Goal: Find contact information: Find contact information

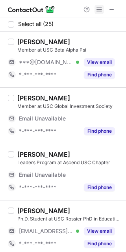
click at [98, 10] on span at bounding box center [99, 9] width 6 height 6
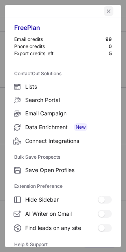
click at [105, 9] on span "left-button" at bounding box center [108, 11] width 6 height 6
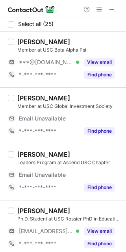
click at [105, 9] on div at bounding box center [99, 9] width 38 height 9
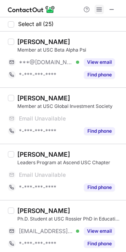
click at [98, 9] on span at bounding box center [99, 9] width 6 height 6
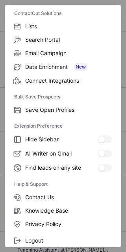
scroll to position [75, 0]
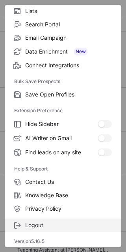
click at [57, 224] on span "Logout" at bounding box center [68, 224] width 86 height 7
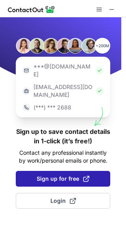
click at [84, 175] on span at bounding box center [86, 178] width 6 height 6
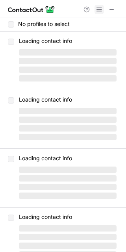
click at [99, 13] on span at bounding box center [99, 9] width 6 height 6
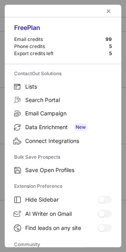
click at [108, 8] on div at bounding box center [63, 11] width 116 height 13
click at [105, 10] on span "left-button" at bounding box center [108, 11] width 6 height 6
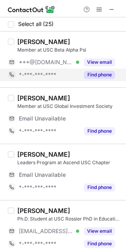
click at [94, 73] on button "Find phone" at bounding box center [99, 75] width 31 height 8
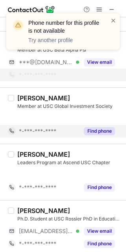
click at [96, 125] on div "[PERSON_NAME] Member at USC Global Investment Society Email Unavailable Email a…" at bounding box center [63, 115] width 126 height 56
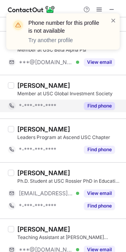
click at [99, 103] on button "Find phone" at bounding box center [99, 106] width 31 height 8
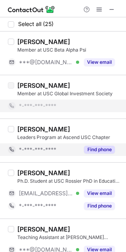
click at [101, 145] on button "Find phone" at bounding box center [99, 149] width 31 height 8
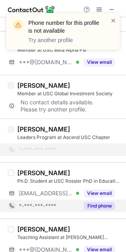
click at [94, 206] on button "Find phone" at bounding box center [99, 206] width 31 height 8
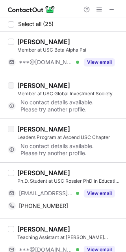
drag, startPoint x: 18, startPoint y: 173, endPoint x: 25, endPoint y: 173, distance: 7.5
drag, startPoint x: 14, startPoint y: 172, endPoint x: 37, endPoint y: 162, distance: 24.5
click at [37, 162] on div "[PERSON_NAME] Ph.D. Student at USC Rossier PhD in Education Program [EMAIL_ADDR…" at bounding box center [63, 190] width 126 height 56
copy div "Alden"
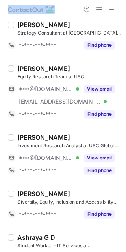
scroll to position [1171, 0]
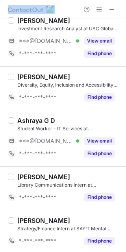
drag, startPoint x: 75, startPoint y: 208, endPoint x: 139, endPoint y: 253, distance: 78.0
click at [126, 252] on html "Select all (25) [PERSON_NAME] Member at USC Beta Alpha Psi ***@[DOMAIN_NAME] Ve…" at bounding box center [63, 126] width 126 height 252
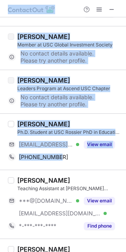
scroll to position [0, 0]
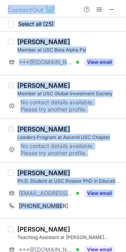
click at [73, 76] on div "[PERSON_NAME] Member at USC Global Investment Society No contact details availa…" at bounding box center [63, 97] width 126 height 44
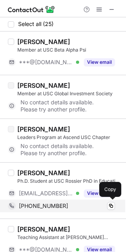
click at [31, 208] on span "[PHONE_NUMBER]" at bounding box center [43, 205] width 49 height 7
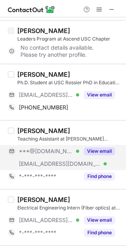
scroll to position [101, 0]
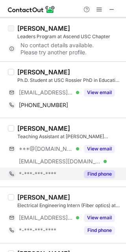
click at [103, 169] on div "Find phone" at bounding box center [97, 173] width 36 height 13
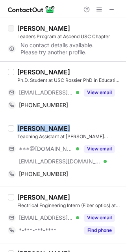
drag, startPoint x: 15, startPoint y: 127, endPoint x: 60, endPoint y: 123, distance: 45.0
click at [60, 123] on div "[PERSON_NAME] Teaching Assistant at [PERSON_NAME][GEOGRAPHIC_DATA] for Entrepre…" at bounding box center [63, 152] width 126 height 69
copy div "[PERSON_NAME]"
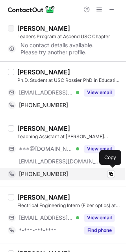
click at [50, 173] on span "[PHONE_NUMBER]" at bounding box center [43, 173] width 49 height 7
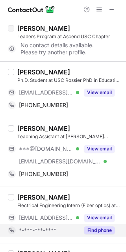
click at [103, 232] on button "Find phone" at bounding box center [99, 230] width 31 height 8
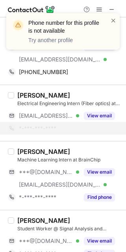
scroll to position [204, 0]
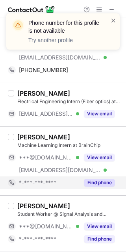
click at [88, 185] on button "Find phone" at bounding box center [99, 182] width 31 height 8
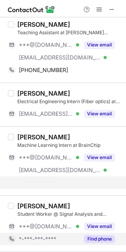
click at [106, 241] on button "Find phone" at bounding box center [99, 239] width 31 height 8
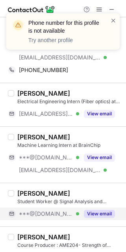
click at [97, 218] on div "View email" at bounding box center [97, 213] width 36 height 13
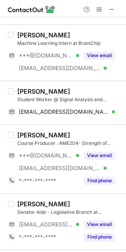
scroll to position [308, 0]
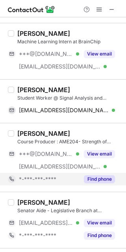
click at [100, 179] on button "Find phone" at bounding box center [99, 179] width 31 height 8
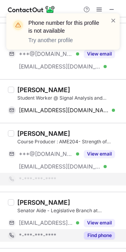
click at [102, 236] on button "Find phone" at bounding box center [99, 235] width 31 height 8
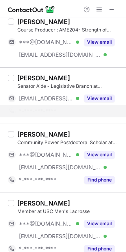
scroll to position [440, 0]
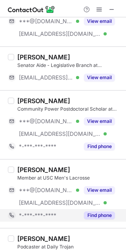
click at [105, 212] on button "Find phone" at bounding box center [99, 215] width 31 height 8
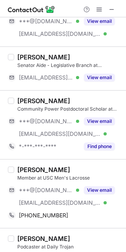
drag, startPoint x: 16, startPoint y: 165, endPoint x: 44, endPoint y: 164, distance: 28.4
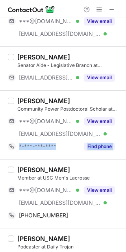
drag, startPoint x: 44, startPoint y: 164, endPoint x: 16, endPoint y: 168, distance: 28.6
click at [16, 168] on div "Select all (23) [PERSON_NAME] Member at USC Beta Alpha Psi ***@[DOMAIN_NAME] Ve…" at bounding box center [63, 249] width 126 height 1344
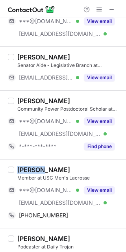
drag, startPoint x: 40, startPoint y: 167, endPoint x: 15, endPoint y: 169, distance: 24.9
click at [15, 169] on div "[PERSON_NAME] Member at USC Men's Lacrosse ***@[DOMAIN_NAME] Verified [EMAIL_AD…" at bounding box center [67, 193] width 107 height 56
copy div "[PERSON_NAME]"
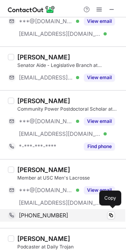
click at [50, 216] on span "[PHONE_NUMBER]" at bounding box center [43, 214] width 49 height 7
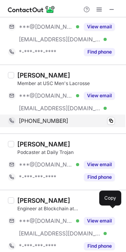
scroll to position [537, 0]
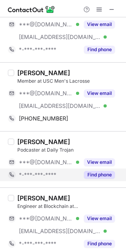
click at [94, 177] on button "Find phone" at bounding box center [99, 175] width 31 height 8
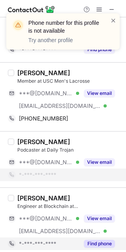
click at [103, 239] on button "Find phone" at bounding box center [99, 243] width 31 height 8
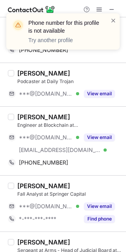
scroll to position [607, 0]
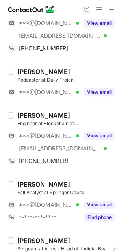
drag, startPoint x: 16, startPoint y: 113, endPoint x: 42, endPoint y: 116, distance: 25.7
drag, startPoint x: 16, startPoint y: 114, endPoint x: 32, endPoint y: 102, distance: 19.4
drag, startPoint x: 42, startPoint y: 112, endPoint x: 22, endPoint y: 114, distance: 21.0
drag, startPoint x: 16, startPoint y: 110, endPoint x: 44, endPoint y: 120, distance: 29.0
drag, startPoint x: 40, startPoint y: 114, endPoint x: 17, endPoint y: 113, distance: 23.2
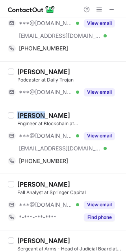
drag, startPoint x: 15, startPoint y: 114, endPoint x: 40, endPoint y: 116, distance: 25.6
click at [40, 116] on div "[PERSON_NAME] Engineer at Blockchain at USC ***@[DOMAIN_NAME] Verified [EMAIL_A…" at bounding box center [67, 139] width 107 height 56
copy div "[PERSON_NAME]"
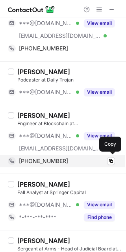
click at [55, 158] on span "[PHONE_NUMBER]" at bounding box center [43, 160] width 49 height 7
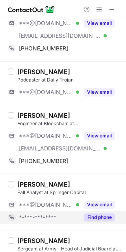
click at [91, 218] on button "Find phone" at bounding box center [99, 217] width 31 height 8
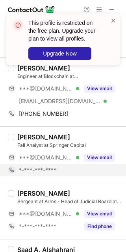
scroll to position [655, 0]
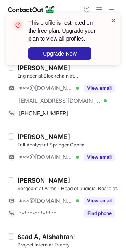
click at [113, 23] on span at bounding box center [113, 21] width 6 height 8
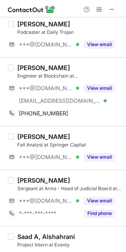
click at [98, 11] on div "This profile is restricted on the free plan. Upgrade your plan to view all prof…" at bounding box center [63, 43] width 126 height 74
click at [98, 8] on span at bounding box center [99, 9] width 6 height 6
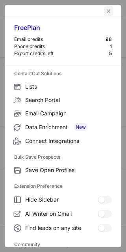
click at [105, 10] on span "left-button" at bounding box center [108, 11] width 6 height 6
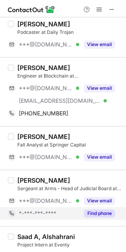
click at [100, 211] on button "Find phone" at bounding box center [99, 213] width 31 height 8
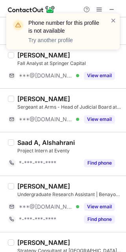
scroll to position [740, 0]
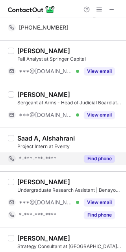
click at [107, 155] on button "Find phone" at bounding box center [99, 158] width 31 height 8
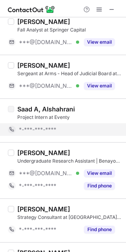
scroll to position [782, 0]
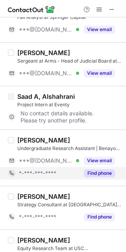
click at [81, 173] on div "Find phone" at bounding box center [97, 173] width 36 height 13
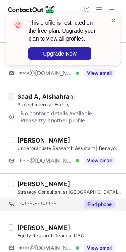
click at [101, 200] on button "Find phone" at bounding box center [99, 204] width 31 height 8
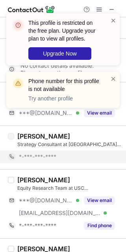
scroll to position [831, 0]
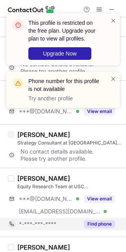
click at [110, 223] on button "Find phone" at bounding box center [99, 224] width 31 height 8
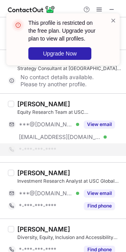
scroll to position [916, 0]
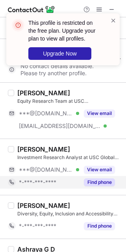
click at [102, 181] on button "Find phone" at bounding box center [99, 182] width 31 height 8
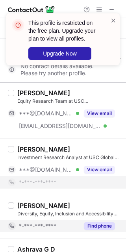
click at [96, 222] on button "Find phone" at bounding box center [99, 226] width 31 height 8
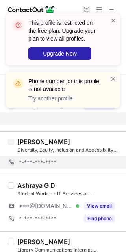
scroll to position [982, 0]
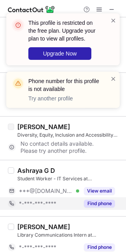
click at [107, 206] on div "Find phone" at bounding box center [97, 203] width 36 height 13
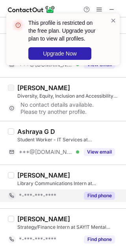
scroll to position [1020, 0]
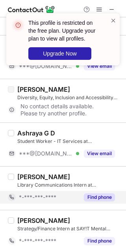
click at [99, 193] on button "Find phone" at bounding box center [99, 197] width 31 height 8
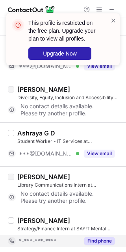
click at [100, 244] on div "Find phone" at bounding box center [97, 240] width 36 height 13
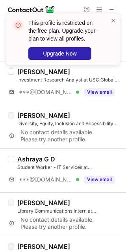
scroll to position [987, 0]
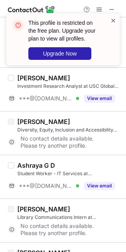
click at [110, 18] on span at bounding box center [113, 21] width 6 height 8
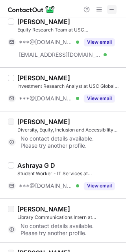
click at [112, 10] on span at bounding box center [111, 9] width 6 height 6
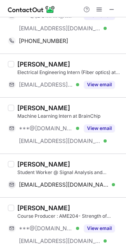
scroll to position [0, 0]
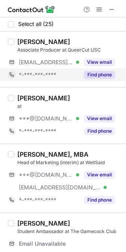
click at [95, 77] on button "Find phone" at bounding box center [99, 75] width 31 height 8
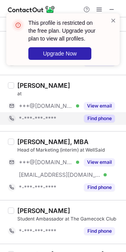
click at [104, 116] on button "Find phone" at bounding box center [99, 118] width 31 height 8
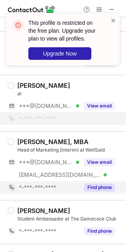
click at [99, 187] on button "Find phone" at bounding box center [99, 187] width 31 height 8
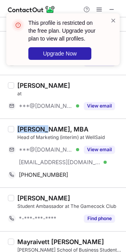
drag, startPoint x: 15, startPoint y: 129, endPoint x: 40, endPoint y: 129, distance: 25.6
click at [40, 129] on div "[PERSON_NAME], MBA Head of Marketing (interim) at WellSaid ***@[DOMAIN_NAME] Ve…" at bounding box center [67, 153] width 107 height 56
copy div "[PERSON_NAME]"
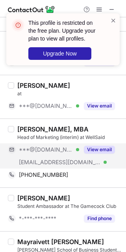
click at [58, 165] on div "[EMAIL_ADDRESS][DOMAIN_NAME] Verified" at bounding box center [43, 162] width 71 height 13
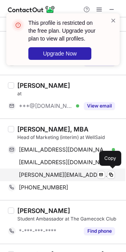
click at [55, 178] on div "[PERSON_NAME][EMAIL_ADDRESS][PERSON_NAME][DOMAIN_NAME] Verified Send email Copy" at bounding box center [61, 174] width 107 height 13
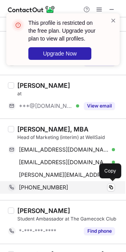
click at [42, 190] on span "[PHONE_NUMBER]" at bounding box center [43, 187] width 49 height 7
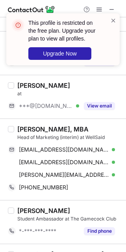
click at [112, 25] on div at bounding box center [113, 40] width 6 height 46
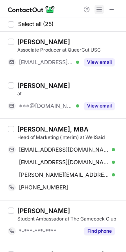
drag, startPoint x: 92, startPoint y: 3, endPoint x: 97, endPoint y: 10, distance: 8.7
click at [97, 10] on div at bounding box center [63, 8] width 126 height 17
click at [97, 10] on span at bounding box center [99, 9] width 6 height 6
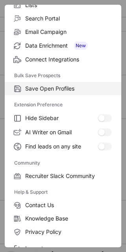
scroll to position [105, 0]
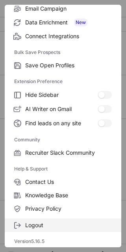
click at [73, 224] on span "Logout" at bounding box center [68, 224] width 86 height 7
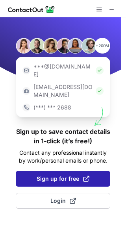
click at [68, 171] on button "Sign up for free" at bounding box center [63, 179] width 94 height 16
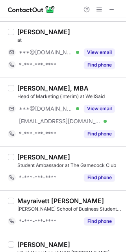
scroll to position [65, 0]
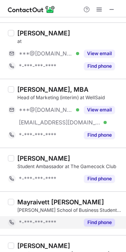
click at [96, 223] on button "Find phone" at bounding box center [99, 222] width 31 height 8
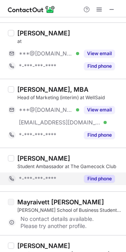
click at [108, 183] on div "Find phone" at bounding box center [97, 178] width 36 height 13
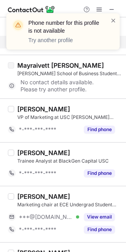
scroll to position [202, 0]
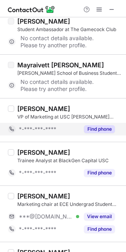
click at [92, 127] on button "Find phone" at bounding box center [99, 129] width 31 height 8
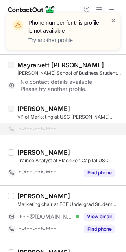
click at [110, 181] on div "[PERSON_NAME] Trainee Analyst at BlackGen Capital USC *-***-***-**** Find phone" at bounding box center [63, 164] width 126 height 44
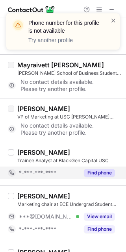
click at [108, 176] on div "Find phone" at bounding box center [97, 172] width 36 height 13
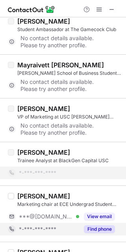
click at [110, 227] on button "Find phone" at bounding box center [99, 229] width 31 height 8
